Goal: Task Accomplishment & Management: Complete application form

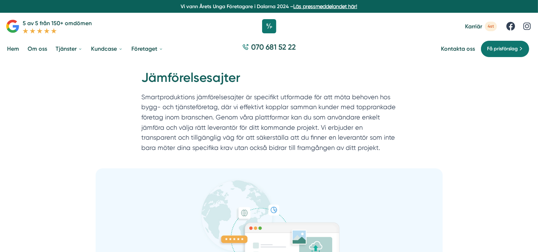
click at [261, 24] on div at bounding box center [269, 26] width 538 height 21
click at [265, 23] on icon at bounding box center [269, 26] width 18 height 18
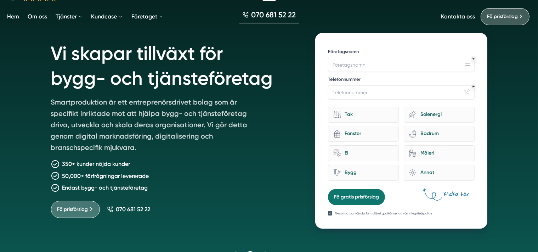
scroll to position [33, 0]
click at [92, 204] on link "Få prisförslag" at bounding box center [75, 208] width 49 height 17
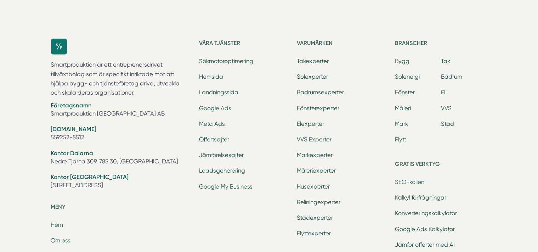
scroll to position [764, 0]
click at [215, 154] on link "Jämförelsesajter" at bounding box center [221, 154] width 45 height 7
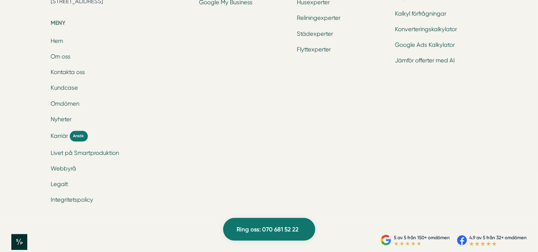
scroll to position [1814, 0]
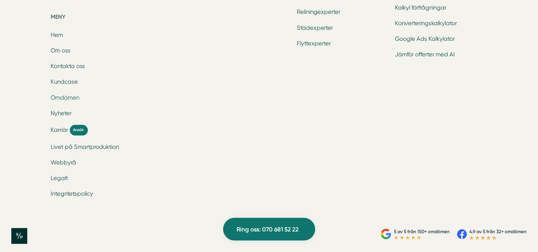
click at [72, 100] on link "Omdömen" at bounding box center [65, 97] width 29 height 7
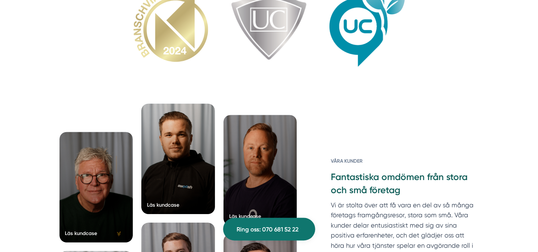
scroll to position [2216, 0]
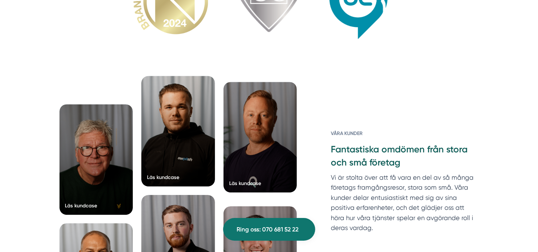
click at [242, 152] on div at bounding box center [260, 137] width 74 height 110
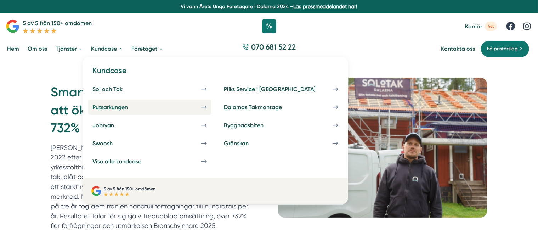
click at [156, 107] on link "Putsarkungen" at bounding box center [149, 106] width 123 height 15
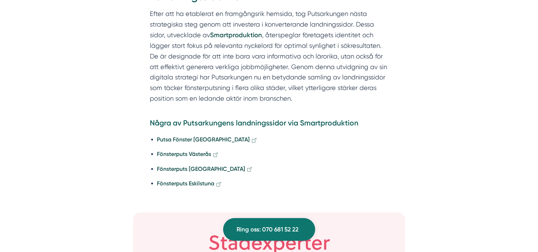
scroll to position [1593, 0]
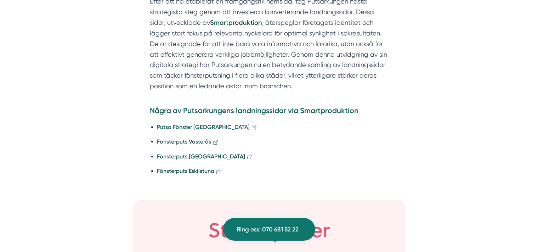
click at [179, 123] on strong "Putsa Fönster Uppsala" at bounding box center [203, 126] width 93 height 7
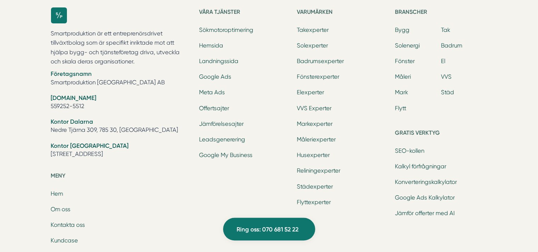
scroll to position [2667, 0]
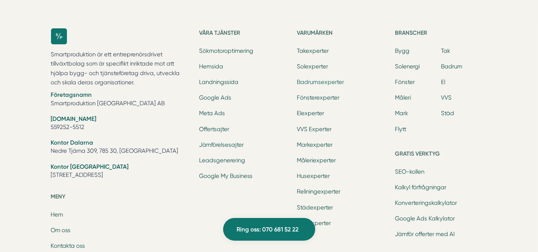
click at [318, 79] on link "Badrumsexperter" at bounding box center [320, 82] width 47 height 7
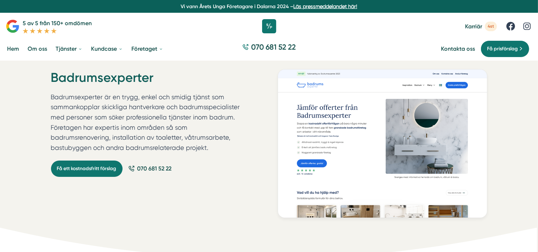
click at [492, 25] on span "4st" at bounding box center [490, 27] width 12 height 10
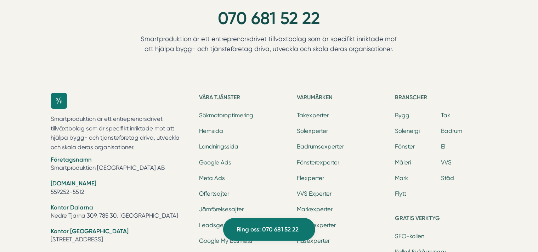
scroll to position [2911, 0]
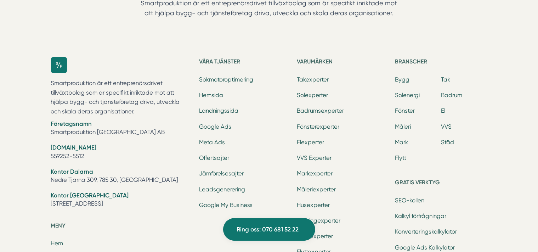
click at [85, 79] on p "Smartproduktion är ett entreprenörsdrivet tillväxtbolag som är specifikt inrikt…" at bounding box center [121, 98] width 140 height 38
copy p "Smartproduktion"
click at [107, 121] on li "Företagsnamn Smartproduktion Sverige AB" at bounding box center [121, 129] width 140 height 18
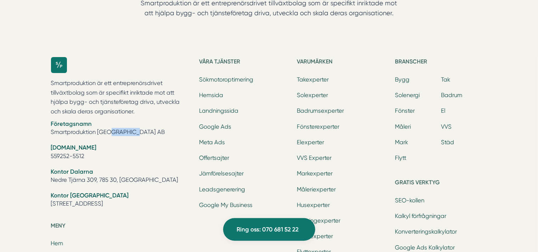
click at [107, 121] on li "Företagsnamn Smartproduktion Sverige AB" at bounding box center [121, 129] width 140 height 18
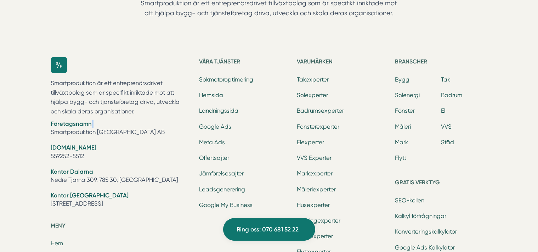
click at [107, 121] on li "Företagsnamn Smartproduktion Sverige AB" at bounding box center [121, 129] width 140 height 18
copy br
click at [101, 96] on p "Smartproduktion är ett entreprenörsdrivet tillväxtbolag som är specifikt inrikt…" at bounding box center [121, 98] width 140 height 38
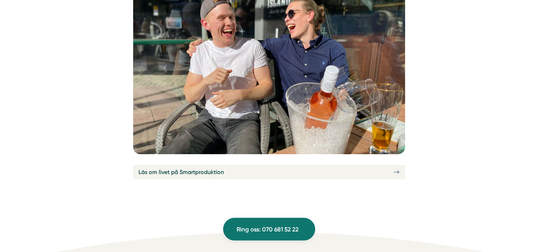
scroll to position [2602, 0]
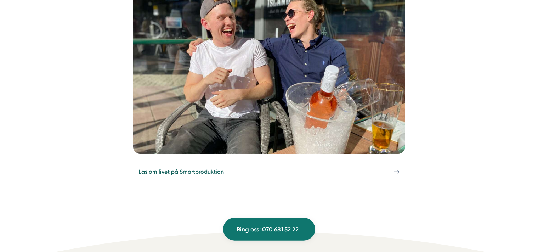
click at [177, 167] on span "Läs om livet på Smartproduktion" at bounding box center [181, 171] width 85 height 9
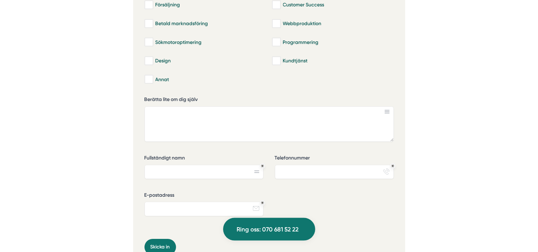
scroll to position [2280, 0]
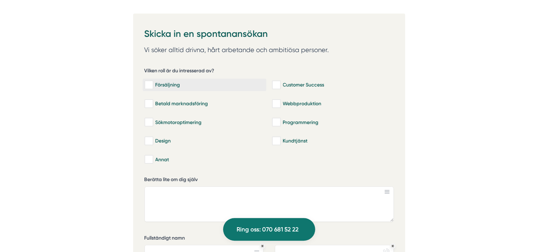
click at [152, 87] on div "Försäljning" at bounding box center [204, 84] width 120 height 7
click at [149, 88] on input "Försäljning" at bounding box center [148, 84] width 8 height 7
click at [147, 88] on input "Försäljning" at bounding box center [148, 84] width 8 height 7
click at [157, 87] on div "Försäljning" at bounding box center [204, 84] width 120 height 7
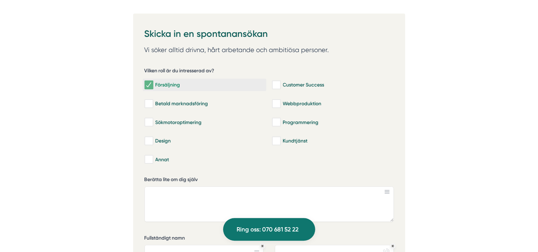
click at [153, 87] on input "Försäljning" at bounding box center [148, 84] width 8 height 7
click at [157, 87] on div "Försäljning" at bounding box center [204, 84] width 120 height 7
click at [153, 87] on input "Försäljning" at bounding box center [148, 84] width 8 height 7
click at [175, 88] on div "Försäljning" at bounding box center [204, 84] width 120 height 7
click at [153, 88] on input "Försäljning" at bounding box center [148, 84] width 8 height 7
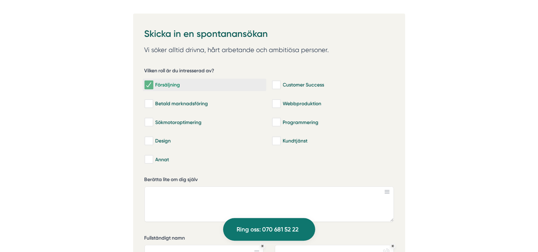
checkbox input "false"
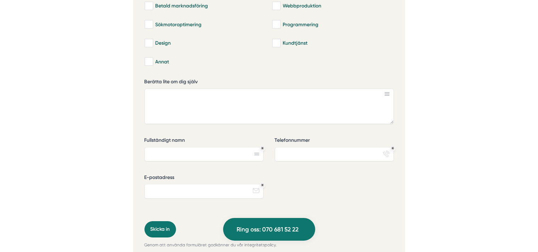
scroll to position [2378, 0]
click at [149, 102] on textarea "Berätta lite om dig själv" at bounding box center [268, 105] width 249 height 35
click at [386, 94] on rect at bounding box center [386, 93] width 5 height 1
click at [391, 153] on input "Telefonnummer" at bounding box center [334, 153] width 119 height 14
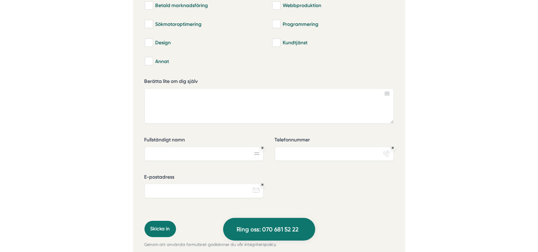
click at [399, 153] on div "42d23b57-6510-4697-a273-085501581be7 Skicka in en spontanansökan Vi söker allti…" at bounding box center [269, 88] width 272 height 346
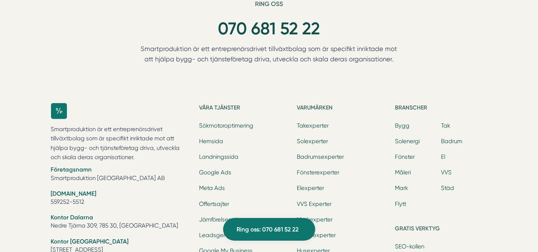
scroll to position [3040, 0]
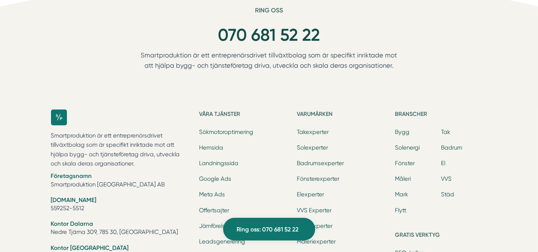
click at [400, 153] on li "Solenergi" at bounding box center [418, 148] width 46 height 10
click at [402, 149] on link "Solenergi" at bounding box center [407, 147] width 25 height 7
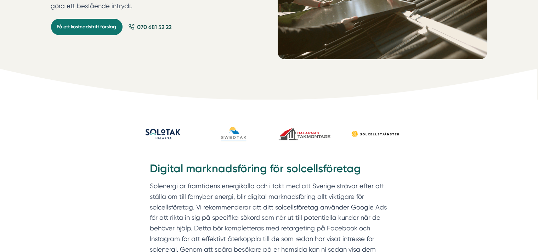
scroll to position [159, 0]
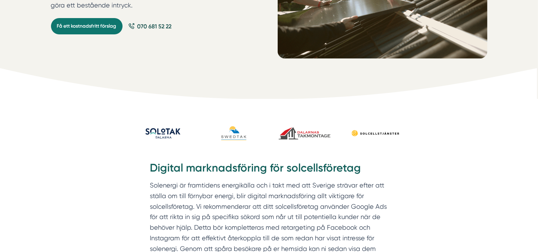
click at [231, 136] on img at bounding box center [233, 133] width 59 height 25
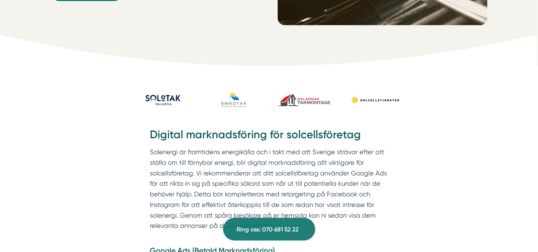
scroll to position [0, 0]
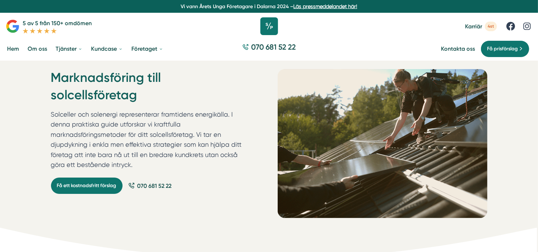
click at [272, 31] on icon at bounding box center [269, 26] width 18 height 18
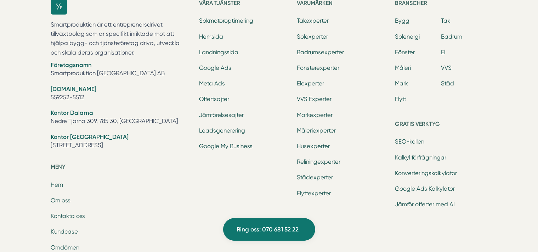
scroll to position [2258, 0]
click at [407, 203] on link "Jämför offerter med AI" at bounding box center [425, 203] width 60 height 7
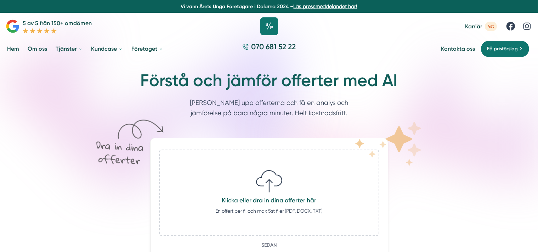
click at [269, 28] on icon at bounding box center [269, 26] width 18 height 18
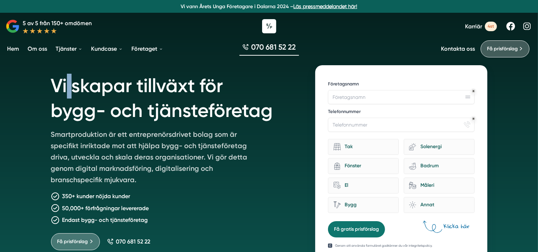
drag, startPoint x: 66, startPoint y: 84, endPoint x: 72, endPoint y: 84, distance: 5.7
click at [73, 86] on h1 "Vi skapar tillväxt för bygg- och tjänsteföretag" at bounding box center [174, 96] width 247 height 63
click at [127, 105] on h1 "Vi skapar tillväxt för bygg- och tjänsteföretag" at bounding box center [174, 96] width 247 height 63
click at [113, 123] on h1 "Vi skapar tillväxt för bygg- och tjänsteföretag" at bounding box center [174, 96] width 247 height 63
click at [106, 117] on h1 "Vi skapar tillväxt för bygg- och tjänsteföretag" at bounding box center [174, 96] width 247 height 63
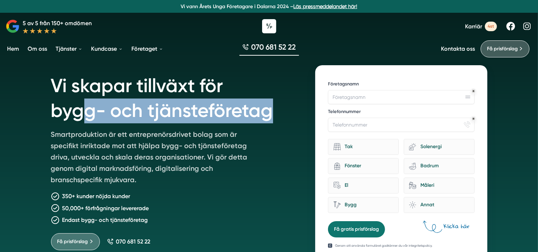
drag, startPoint x: 83, startPoint y: 110, endPoint x: 270, endPoint y: 110, distance: 186.5
click at [269, 110] on h1 "Vi skapar tillväxt för bygg- och tjänsteföretag" at bounding box center [174, 96] width 247 height 63
click at [270, 110] on h1 "Vi skapar tillväxt för bygg- och tjänsteföretag" at bounding box center [174, 96] width 247 height 63
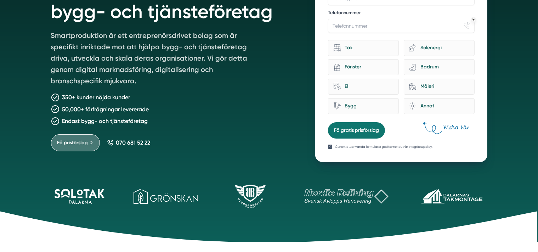
scroll to position [99, 0]
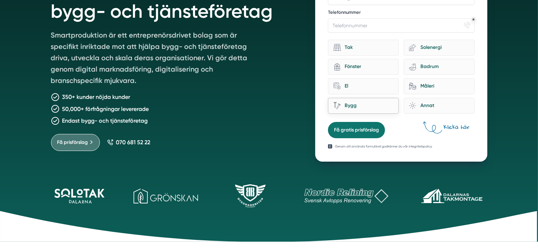
click at [343, 104] on div "Bygg" at bounding box center [366, 106] width 53 height 10
click at [0, 0] on input "Bygg" at bounding box center [0, 0] width 0 height 0
click at [360, 86] on div "El" at bounding box center [366, 86] width 53 height 10
click at [0, 0] on input "home-improvement-13 El" at bounding box center [0, 0] width 0 height 0
click at [420, 75] on div "Tak eco-house-sun Solenergi architecture-window-1 Fönster bathroom-tub-towel Ba…" at bounding box center [401, 75] width 146 height 77
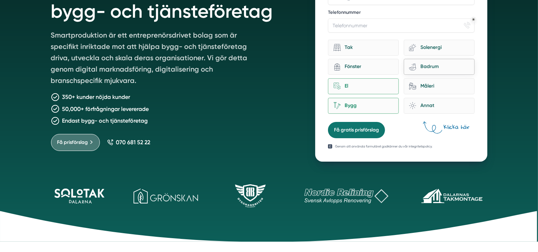
click at [420, 68] on div "Badrum" at bounding box center [442, 67] width 53 height 10
click at [0, 0] on input "bathroom-tub-towel Badrum" at bounding box center [0, 0] width 0 height 0
click at [391, 52] on div "Tak" at bounding box center [363, 48] width 71 height 16
click at [0, 0] on input "Tak" at bounding box center [0, 0] width 0 height 0
click at [410, 63] on div "bathroom-tub-towel Badrum" at bounding box center [438, 67] width 71 height 16
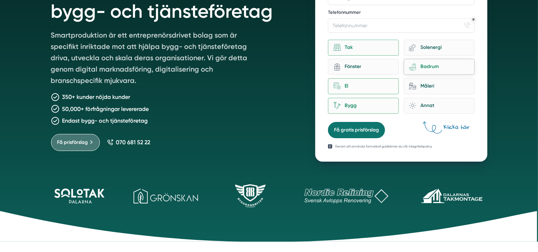
click at [0, 0] on input "bathroom-tub-towel Badrum" at bounding box center [0, 0] width 0 height 0
click at [393, 51] on div "Tak" at bounding box center [363, 48] width 71 height 16
click at [0, 0] on input "Tak" at bounding box center [0, 0] width 0 height 0
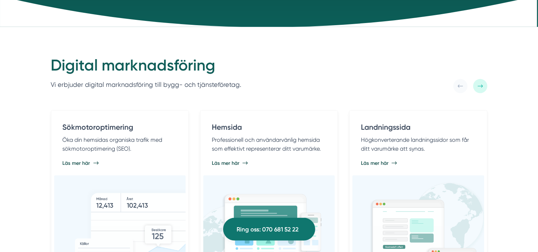
scroll to position [294, 0]
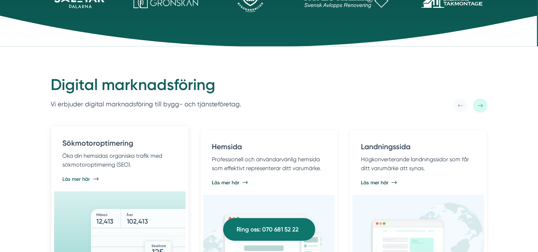
click at [120, 154] on p "Öka din hemsidas organiska trafik med sökmotoroptimering (SEO)." at bounding box center [120, 160] width 114 height 18
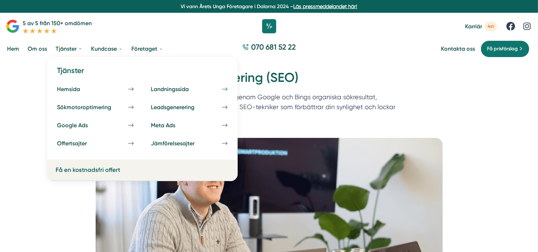
click at [78, 169] on link "Få en kostnadsfri offert" at bounding box center [88, 169] width 64 height 7
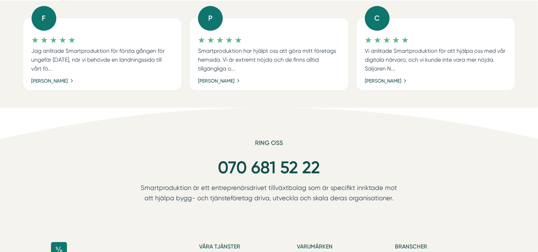
scroll to position [411, 0]
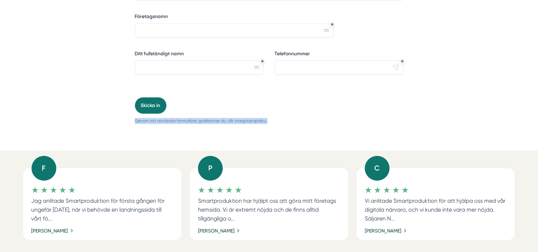
drag, startPoint x: 135, startPoint y: 121, endPoint x: 285, endPoint y: 121, distance: 149.3
click at [285, 121] on p "Genom att använda formuläret godkänner du vår integritetspolicy." at bounding box center [269, 121] width 268 height 6
drag, startPoint x: 142, startPoint y: 120, endPoint x: 281, endPoint y: 120, distance: 139.1
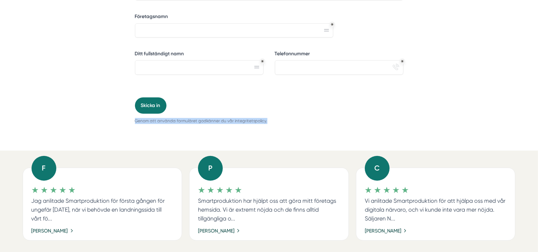
click at [281, 120] on p "Genom att använda formuläret godkänner du vår integritetspolicy." at bounding box center [269, 121] width 268 height 6
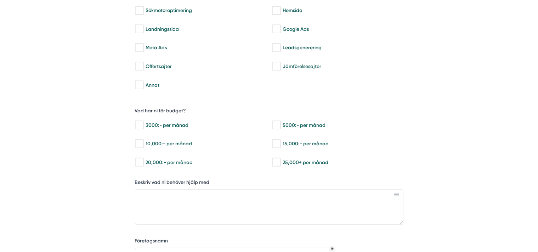
scroll to position [0, 0]
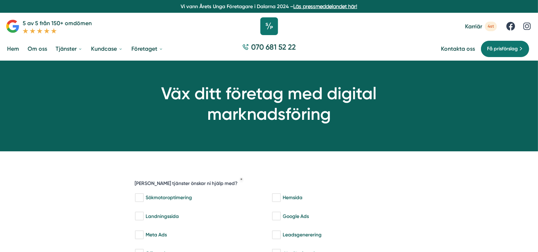
click at [274, 28] on icon at bounding box center [269, 26] width 18 height 18
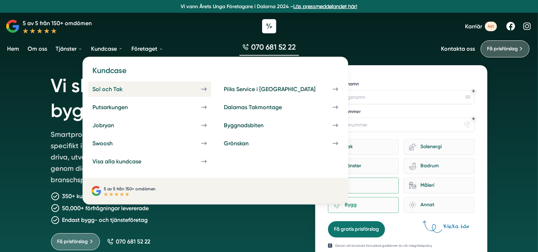
click at [107, 84] on link "Sol och Tak" at bounding box center [149, 88] width 123 height 15
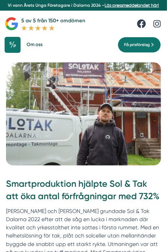
click at [22, 42] on link at bounding box center [15, 45] width 21 height 16
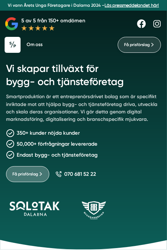
click at [141, 46] on span "Få prisförslag" at bounding box center [136, 44] width 25 height 7
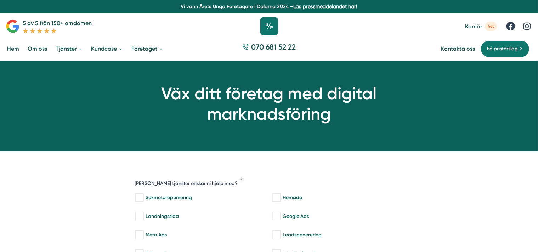
click at [166, 27] on icon at bounding box center [269, 26] width 18 height 18
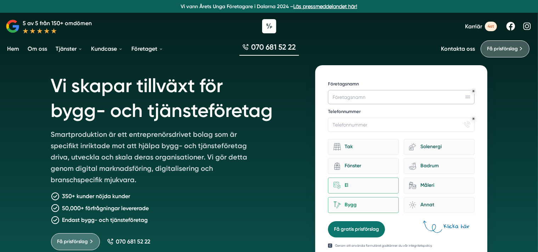
click at [363, 92] on input "Företagsnamn" at bounding box center [401, 97] width 146 height 14
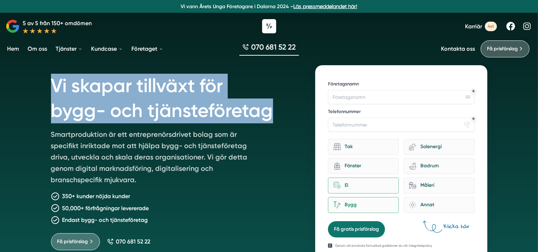
drag, startPoint x: 274, startPoint y: 114, endPoint x: 54, endPoint y: 90, distance: 221.8
click at [54, 90] on h1 "Vi skapar tillväxt för bygg- och tjänsteföretag" at bounding box center [174, 96] width 247 height 63
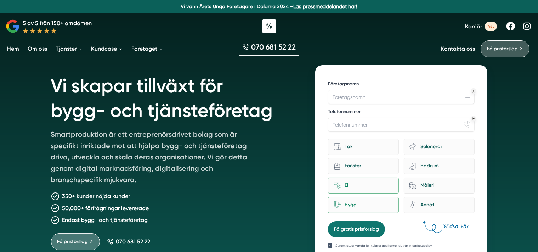
click at [53, 90] on h1 "Vi skapar tillväxt för bygg- och tjänsteföretag" at bounding box center [174, 96] width 247 height 63
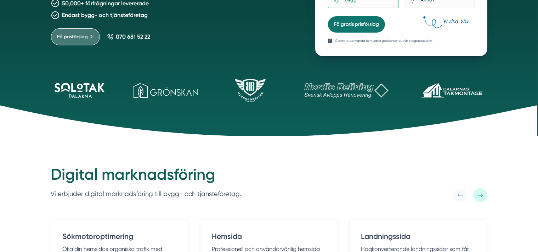
scroll to position [224, 0]
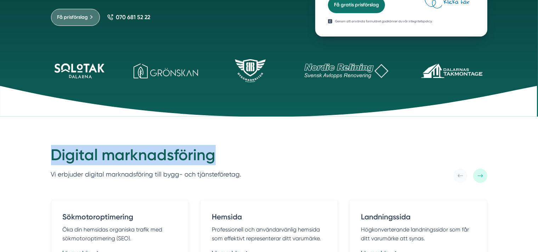
drag, startPoint x: 67, startPoint y: 154, endPoint x: 252, endPoint y: 152, distance: 185.1
click at [252, 152] on div "Digital marknadsföring Vi erbjuder digital marknadsföring till bygg- och tjänst…" at bounding box center [269, 164] width 436 height 38
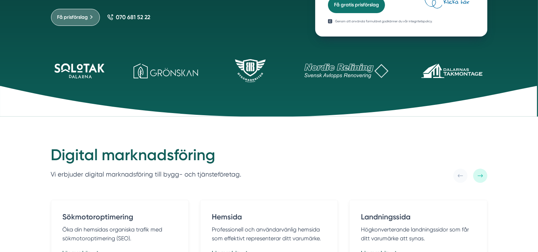
click at [252, 152] on div "Digital marknadsföring Vi erbjuder digital marknadsföring till bygg- och tjänst…" at bounding box center [269, 164] width 436 height 38
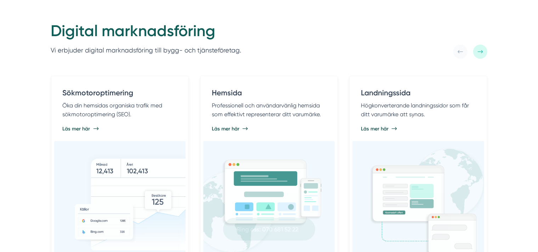
scroll to position [374, 0]
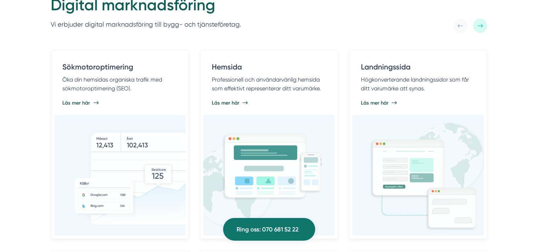
click at [483, 31] on div at bounding box center [480, 26] width 14 height 14
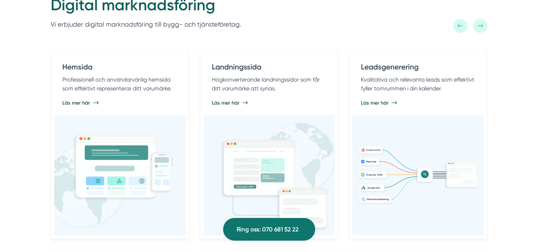
click at [483, 30] on div at bounding box center [480, 26] width 14 height 14
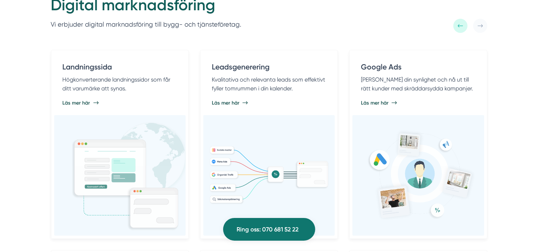
click at [462, 24] on icon at bounding box center [460, 26] width 6 height 6
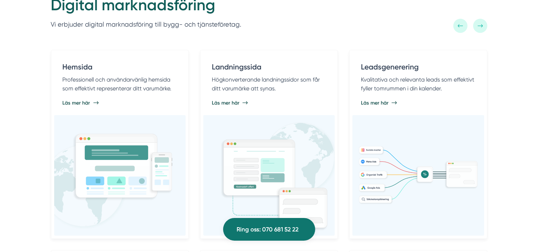
click at [462, 24] on icon at bounding box center [460, 26] width 6 height 6
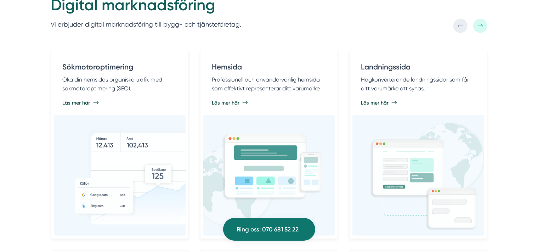
click at [461, 25] on icon at bounding box center [460, 26] width 6 height 6
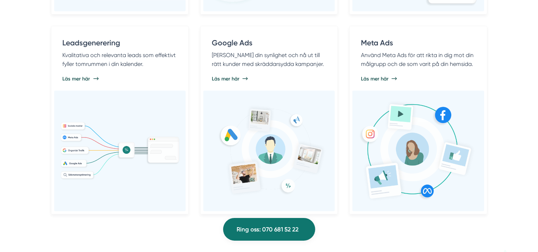
scroll to position [336, 0]
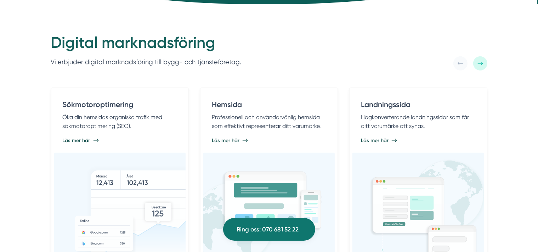
click at [484, 62] on div at bounding box center [480, 63] width 14 height 14
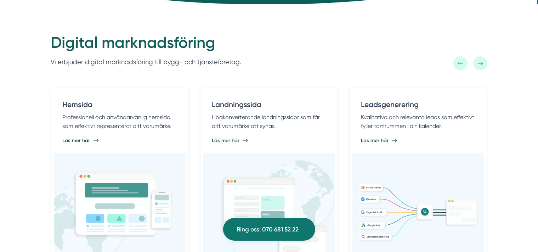
click at [484, 62] on div at bounding box center [480, 63] width 14 height 14
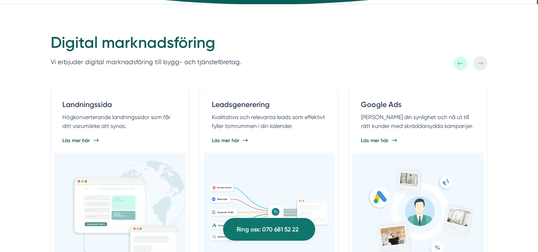
click at [484, 62] on div at bounding box center [480, 63] width 14 height 14
click at [459, 62] on icon at bounding box center [459, 63] width 5 height 3
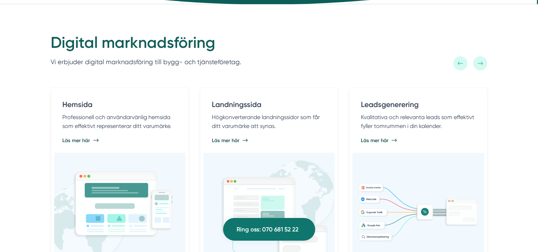
click at [459, 62] on icon at bounding box center [459, 63] width 5 height 3
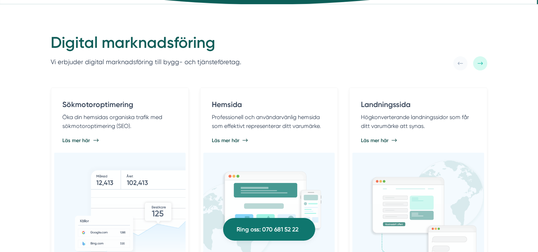
drag, startPoint x: 459, startPoint y: 62, endPoint x: 476, endPoint y: 64, distance: 16.9
click at [459, 62] on icon at bounding box center [459, 63] width 5 height 3
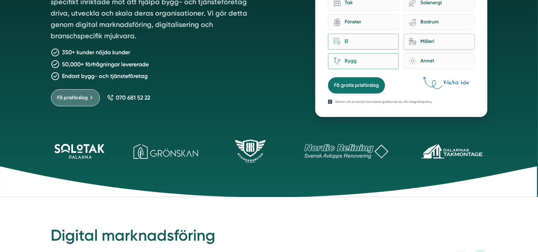
scroll to position [36, 0]
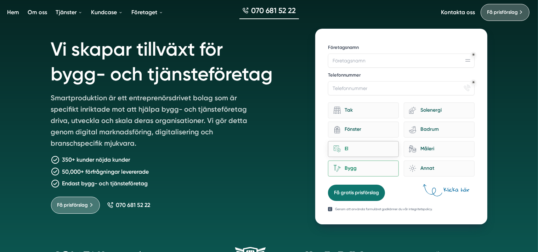
click at [341, 151] on div "El" at bounding box center [366, 149] width 53 height 10
click at [0, 0] on input "home-improvement-13 El" at bounding box center [0, 0] width 0 height 0
click at [342, 163] on div "Bygg" at bounding box center [366, 168] width 53 height 10
click at [0, 0] on input "Bygg" at bounding box center [0, 0] width 0 height 0
